Goal: Task Accomplishment & Management: Manage account settings

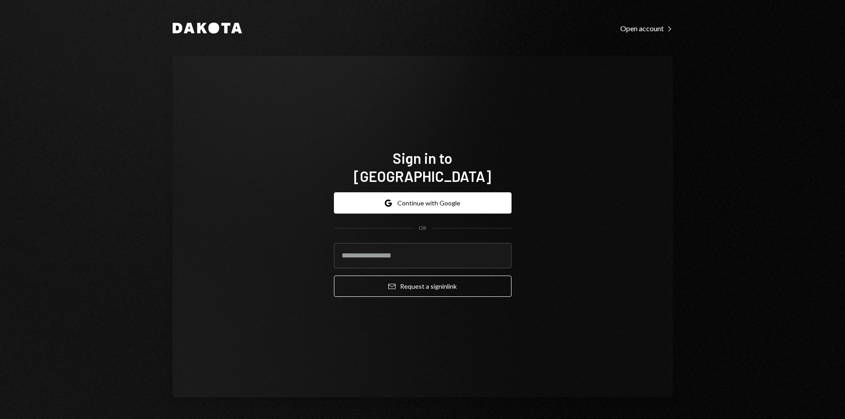
type input "**********"
drag, startPoint x: 432, startPoint y: 273, endPoint x: 260, endPoint y: 188, distance: 191.6
click at [432, 276] on button "Email Request a sign in link" at bounding box center [423, 286] width 178 height 21
type input "**********"
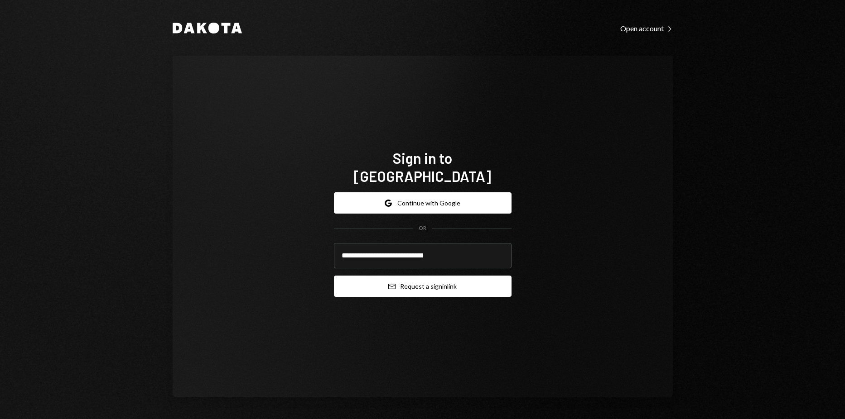
click at [439, 279] on button "Email Request a sign in link" at bounding box center [423, 286] width 178 height 21
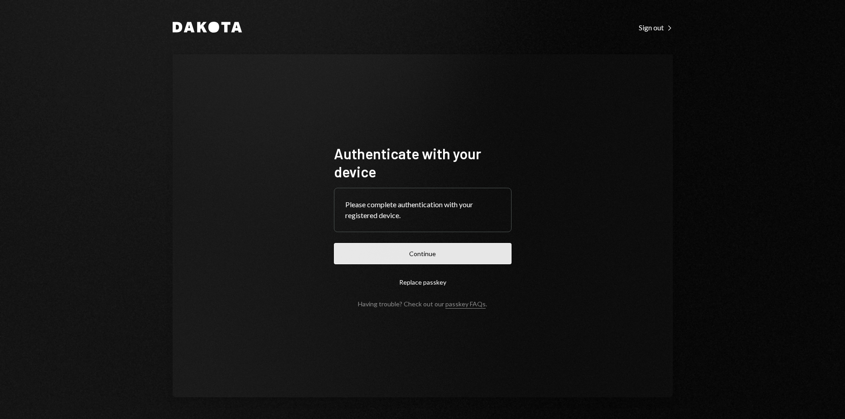
click at [447, 253] on button "Continue" at bounding box center [423, 253] width 178 height 21
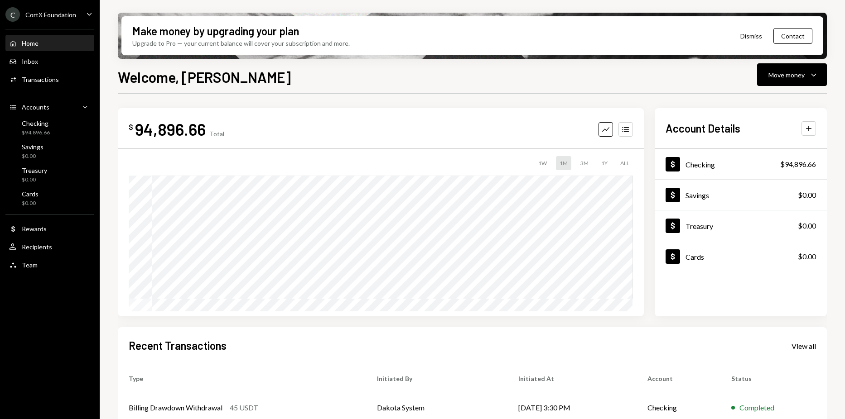
click at [64, 2] on ul "C CortX Foundation Caret Down Home Home Inbox Inbox Activities Transactions Acc…" at bounding box center [50, 137] width 100 height 275
click at [65, 5] on ul "C CortX Foundation Caret Down Home Home Inbox Inbox Activities Transactions Acc…" at bounding box center [50, 137] width 100 height 275
click at [65, 10] on div "C CortX Foundation" at bounding box center [40, 14] width 71 height 14
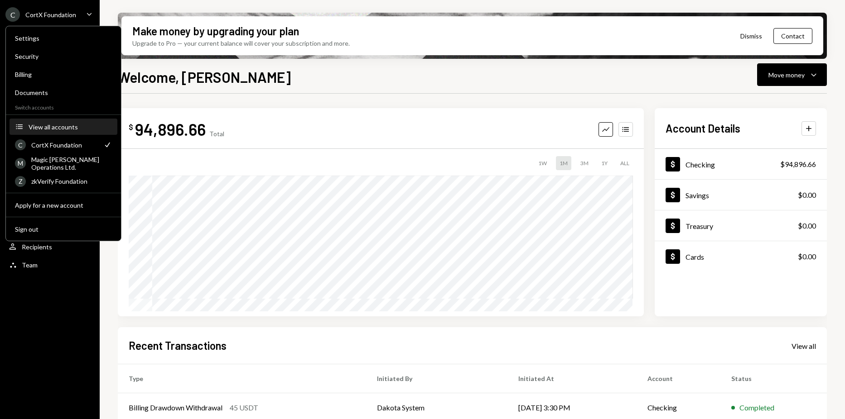
click at [56, 131] on button "Accounts View all accounts" at bounding box center [64, 127] width 108 height 16
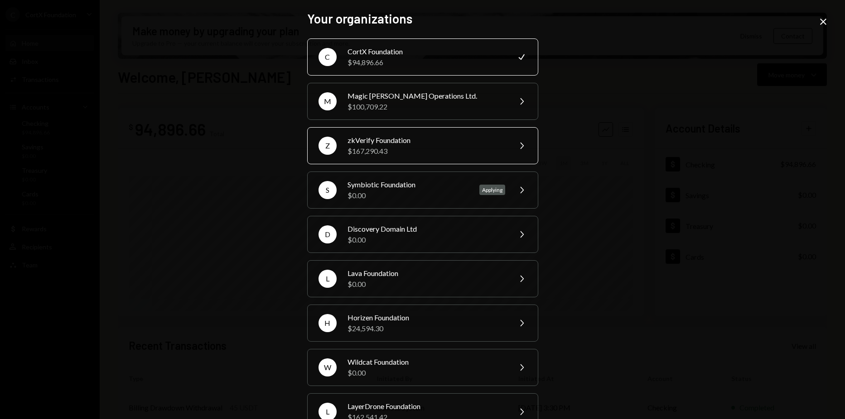
click at [396, 150] on div "$167,290.43" at bounding box center [426, 151] width 158 height 11
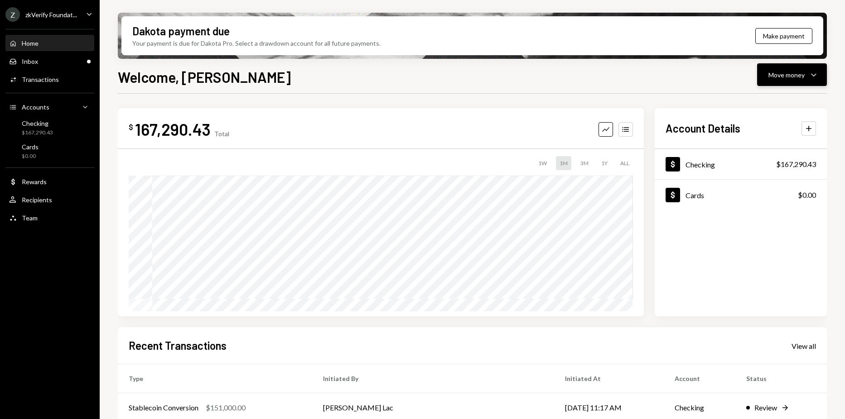
drag, startPoint x: 783, startPoint y: 76, endPoint x: 780, endPoint y: 83, distance: 8.3
click at [783, 76] on div "Move money" at bounding box center [786, 75] width 36 height 10
click at [757, 143] on div "Deposit" at bounding box center [785, 143] width 66 height 10
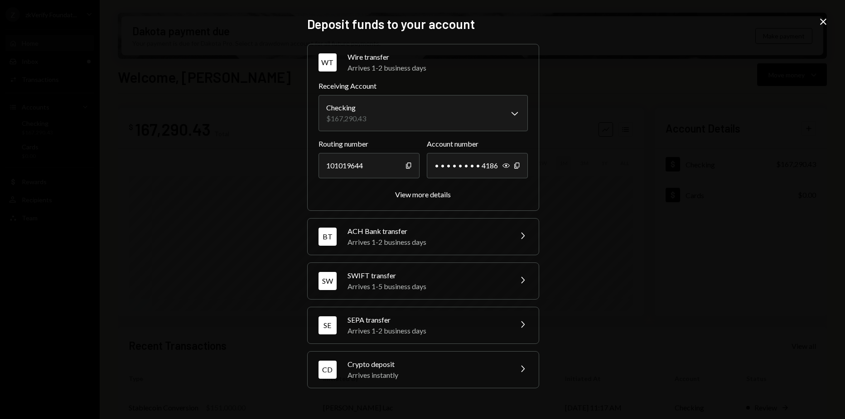
click at [424, 365] on div "Crypto deposit" at bounding box center [426, 364] width 159 height 11
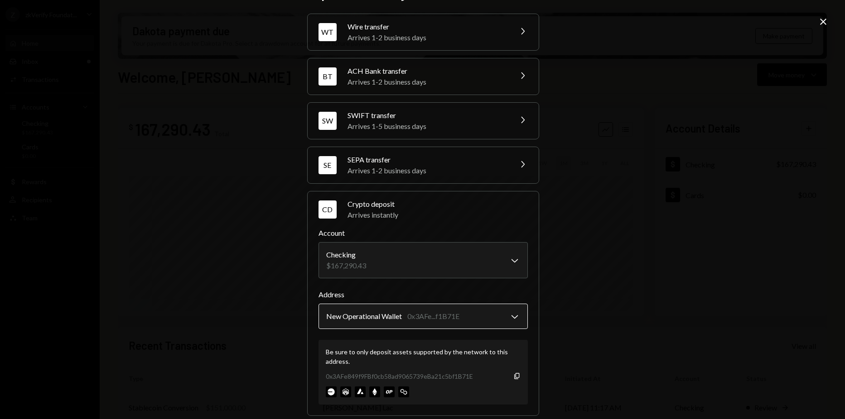
scroll to position [36, 0]
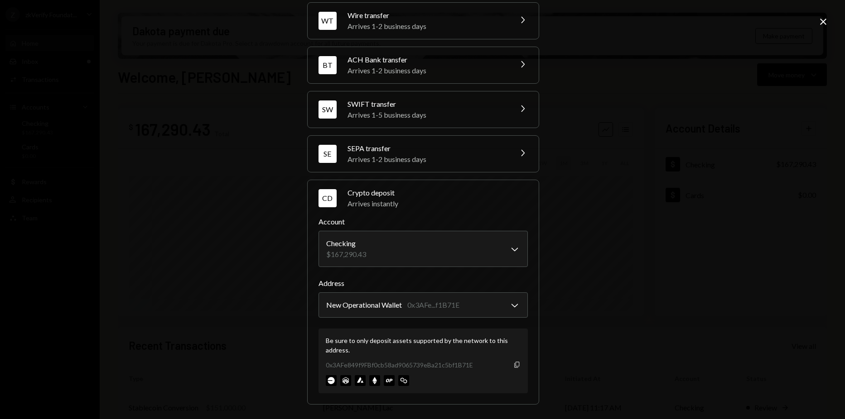
click at [513, 368] on icon "Copy" at bounding box center [516, 364] width 7 height 7
click at [625, 160] on div "**********" at bounding box center [422, 209] width 845 height 419
click at [663, 134] on div "**********" at bounding box center [422, 209] width 845 height 419
click at [824, 21] on icon at bounding box center [823, 22] width 6 height 6
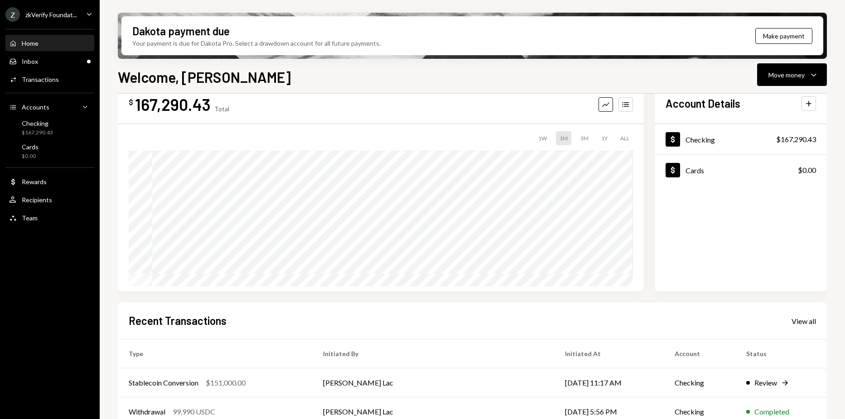
scroll to position [0, 0]
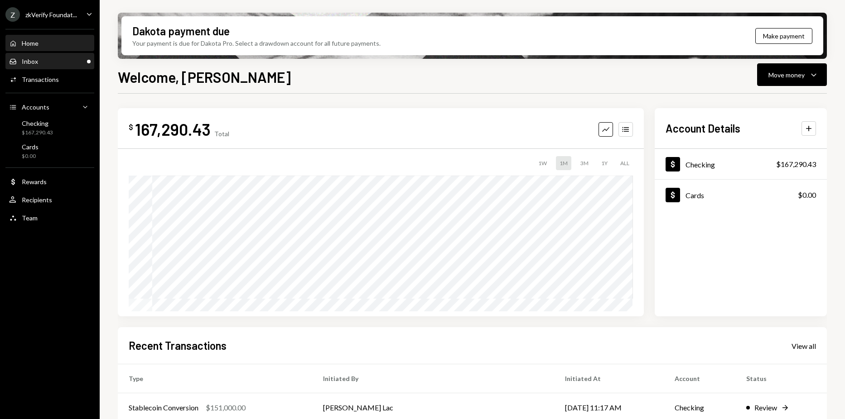
click at [51, 66] on div "Inbox Inbox" at bounding box center [50, 61] width 82 height 15
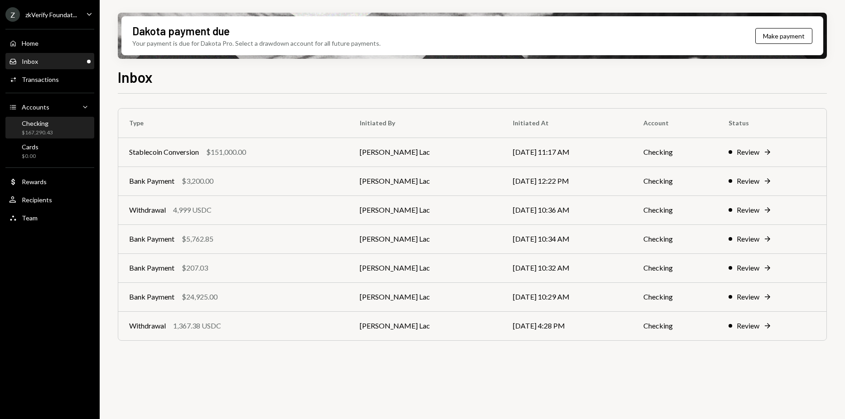
click at [47, 130] on div "$167,290.43" at bounding box center [37, 133] width 31 height 8
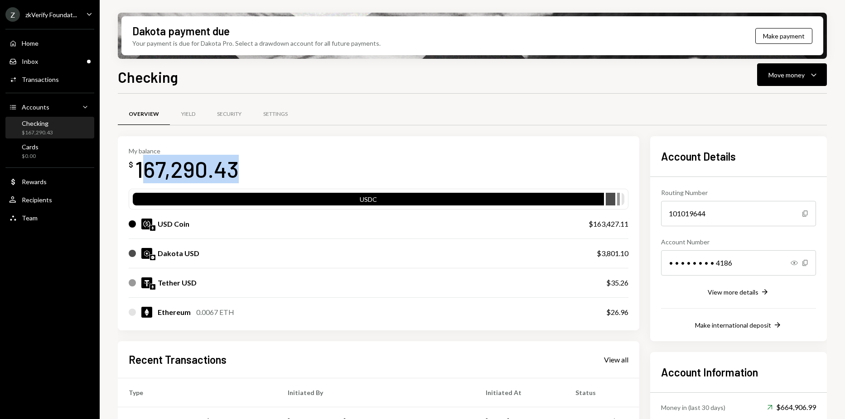
drag, startPoint x: 140, startPoint y: 172, endPoint x: 266, endPoint y: 174, distance: 126.4
click at [266, 174] on div "My balance $ 167,290.43" at bounding box center [379, 165] width 500 height 36
drag, startPoint x: 266, startPoint y: 174, endPoint x: 231, endPoint y: 174, distance: 34.4
click at [259, 174] on div "My balance $ 167,290.43" at bounding box center [379, 165] width 500 height 36
drag, startPoint x: 132, startPoint y: 169, endPoint x: 244, endPoint y: 172, distance: 112.4
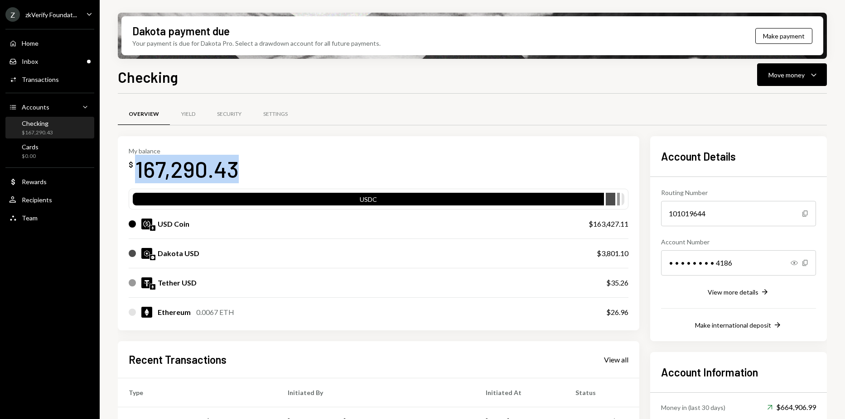
click at [244, 172] on div "My balance $ 167,290.43" at bounding box center [379, 165] width 500 height 36
copy div "167,290.43"
click at [60, 65] on div "Inbox Inbox" at bounding box center [50, 62] width 82 height 8
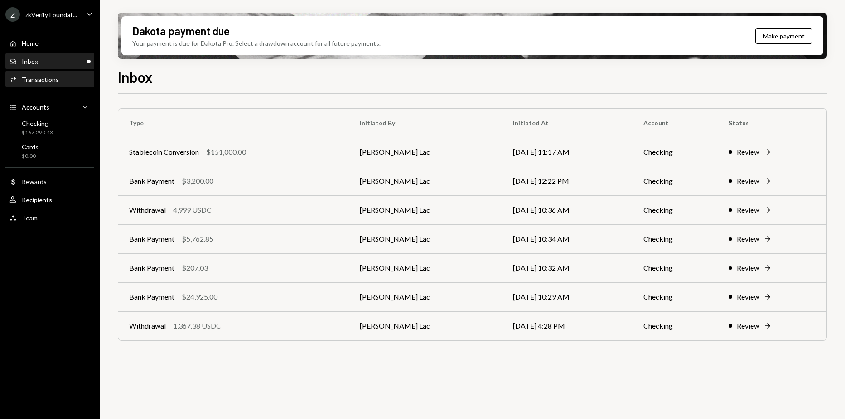
click at [62, 76] on div "Activities Transactions" at bounding box center [50, 80] width 82 height 8
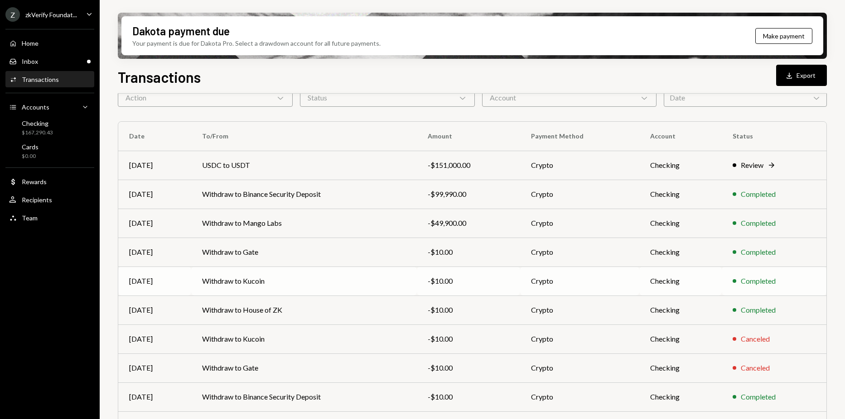
scroll to position [91, 0]
